Goal: Transaction & Acquisition: Purchase product/service

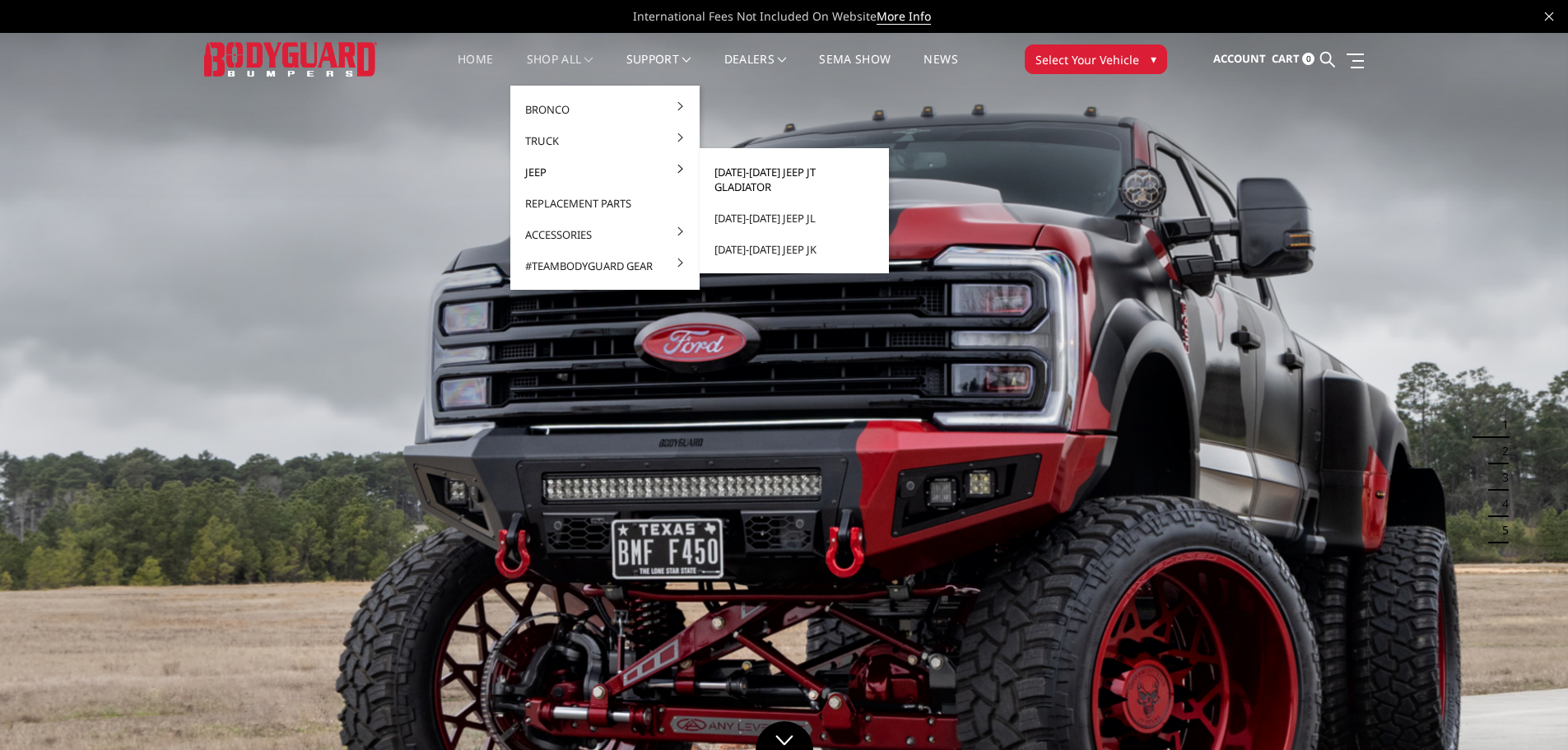
click at [846, 172] on link "[DATE]-[DATE] Jeep JT Gladiator" at bounding box center [794, 180] width 177 height 46
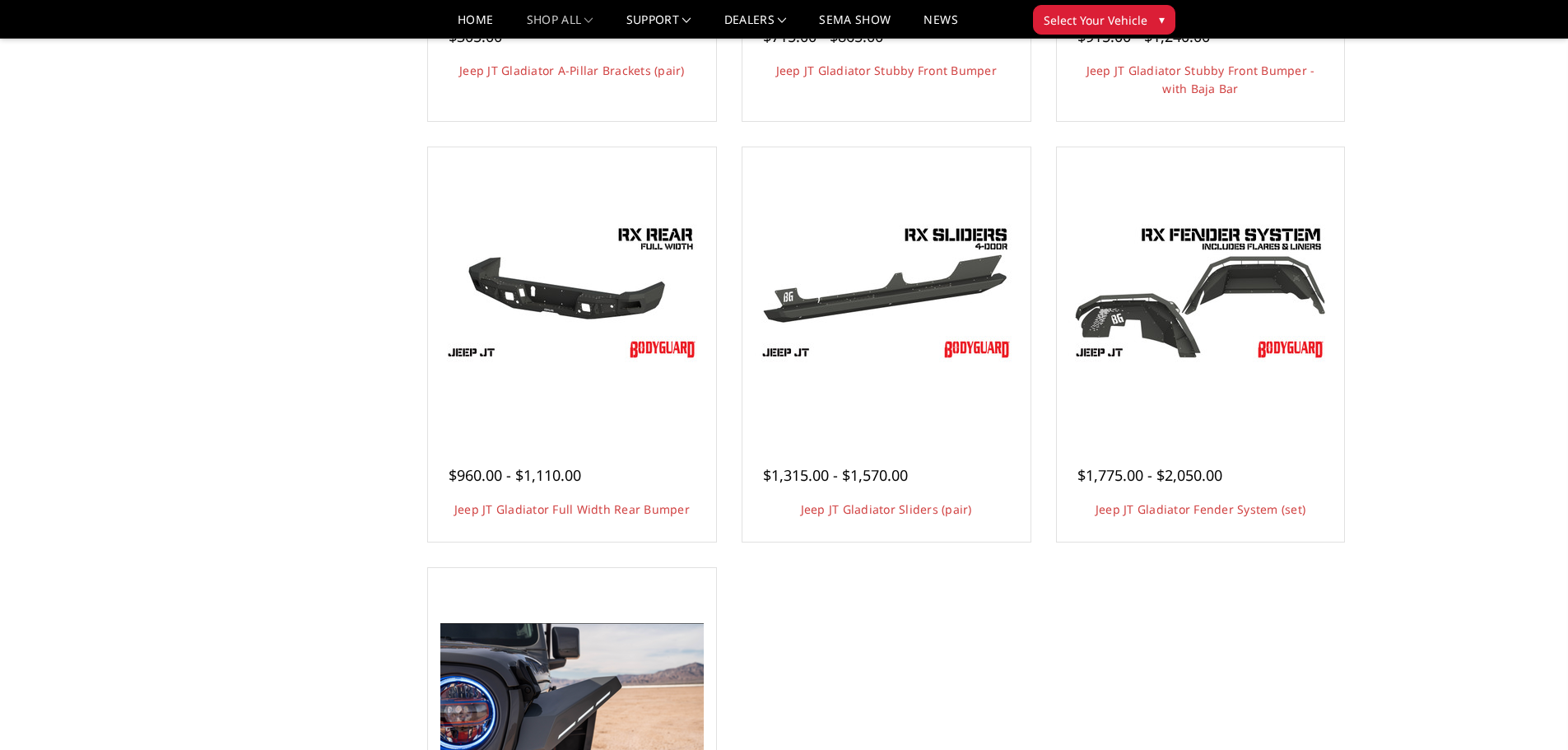
scroll to position [540, 0]
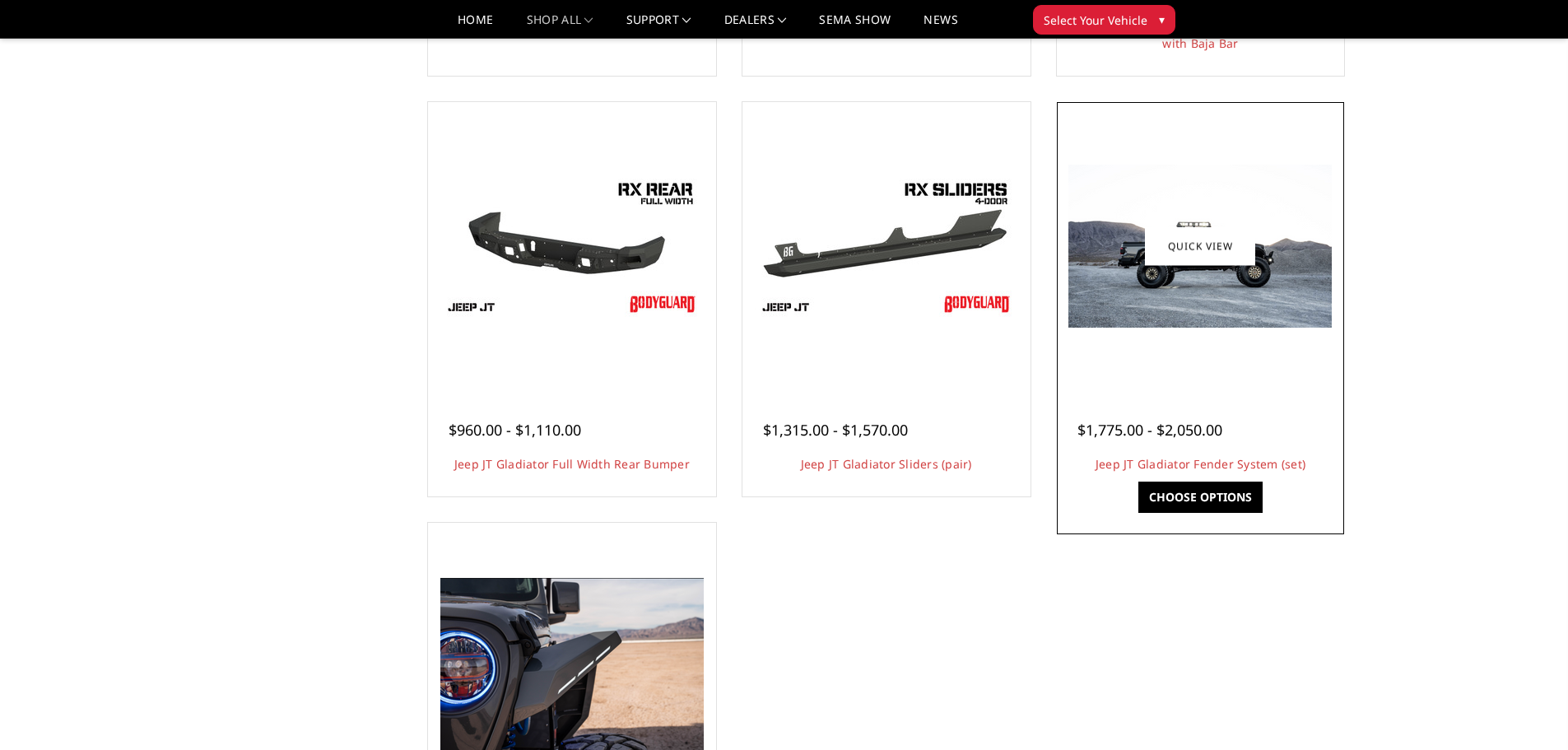
click at [1247, 305] on img at bounding box center [1200, 246] width 264 height 163
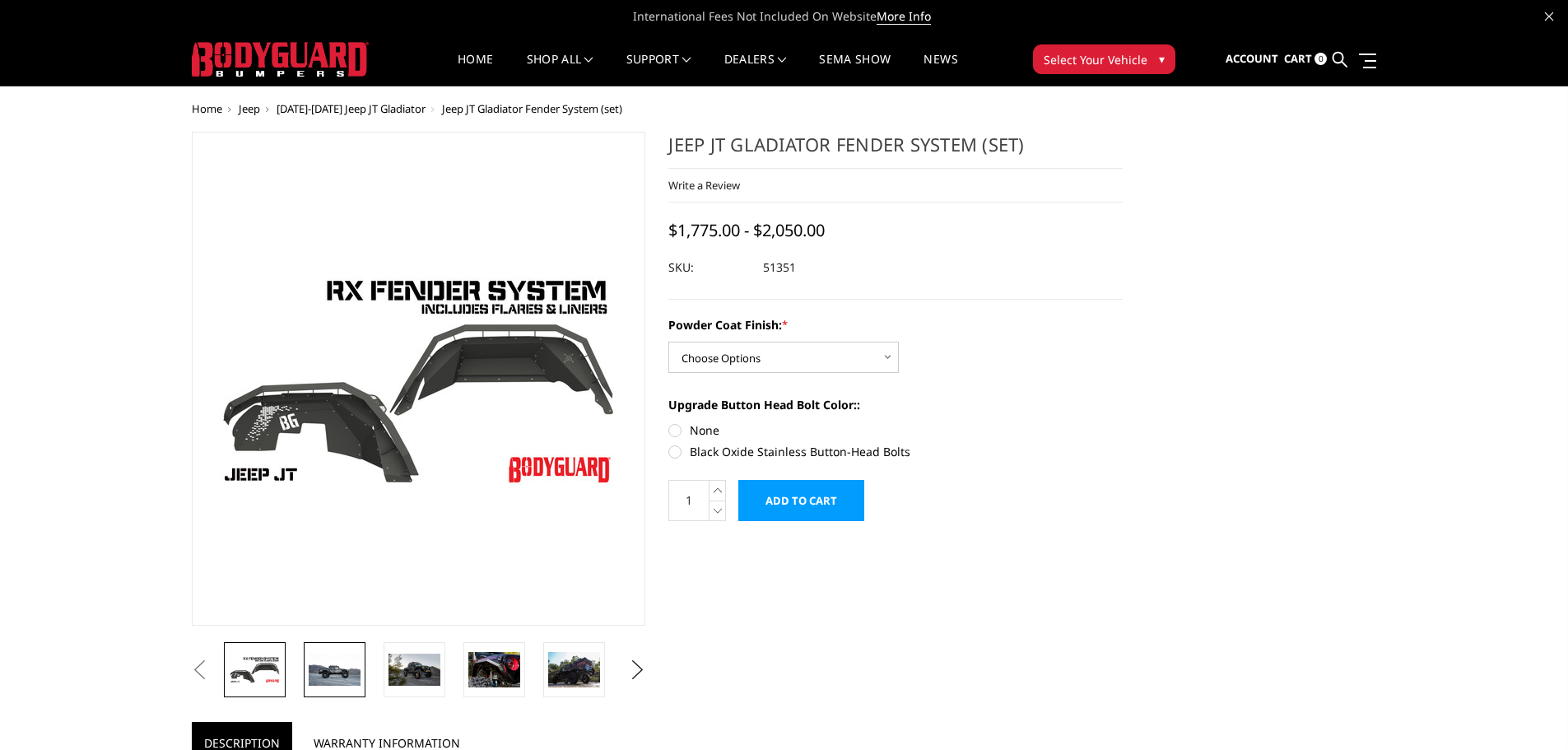
click at [347, 690] on link at bounding box center [334, 670] width 61 height 56
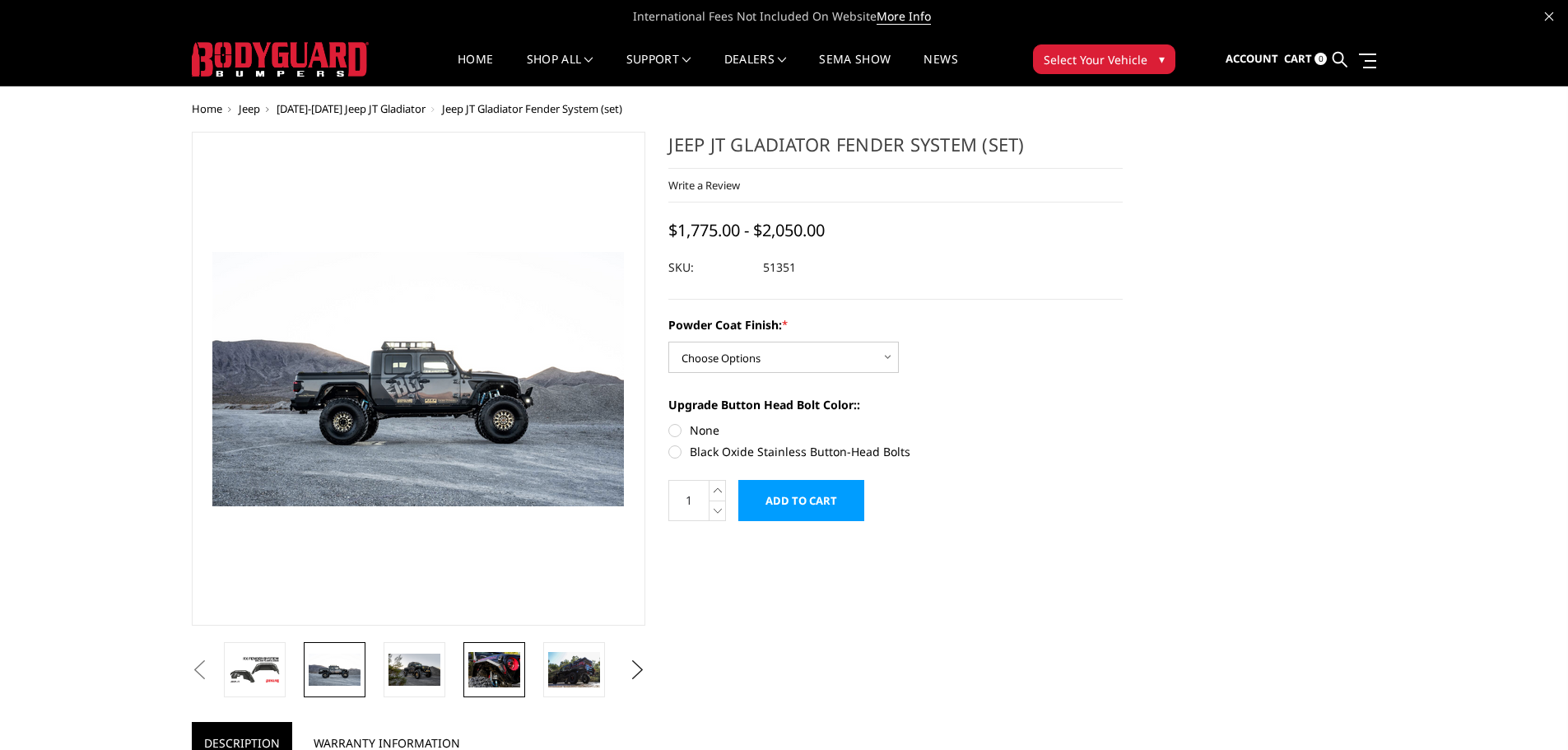
click at [487, 681] on img at bounding box center [494, 669] width 52 height 35
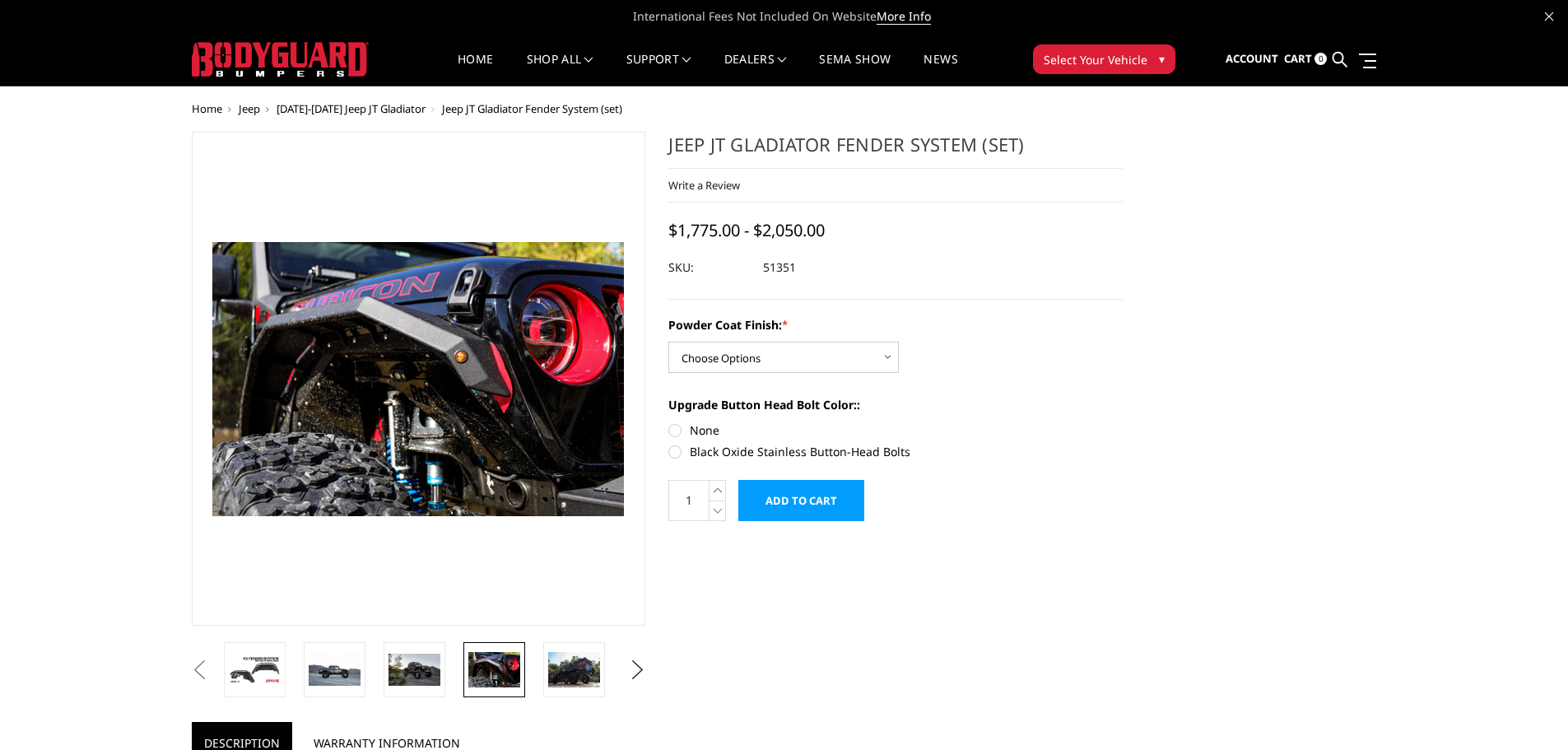
click at [153, 370] on div "Home Jeep 2020-2025 Jeep JT Gladiator Jeep JT Gladiator Fender System (set) Pre…" at bounding box center [784, 719] width 1568 height 1233
